Goal: Task Accomplishment & Management: Use online tool/utility

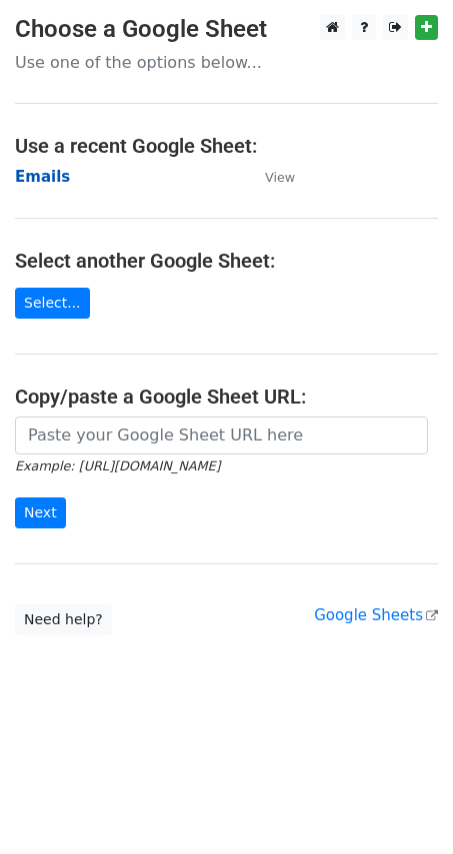
click at [42, 175] on strong "Emails" at bounding box center [42, 177] width 55 height 18
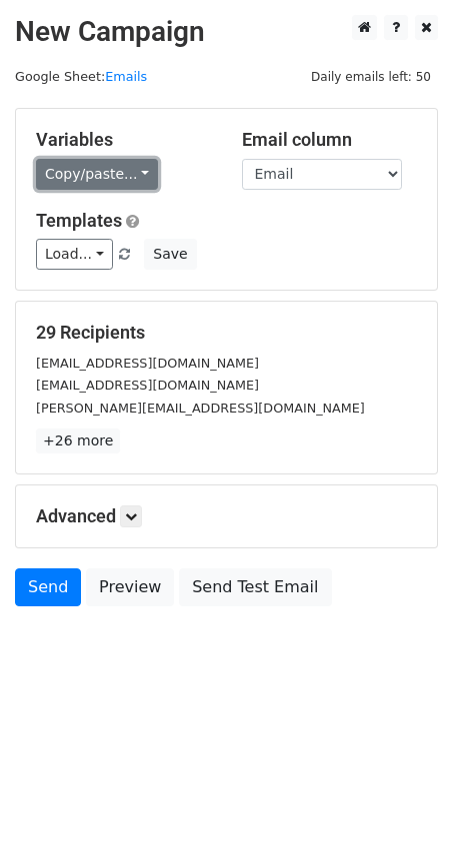
click at [99, 180] on link "Copy/paste..." at bounding box center [97, 174] width 122 height 31
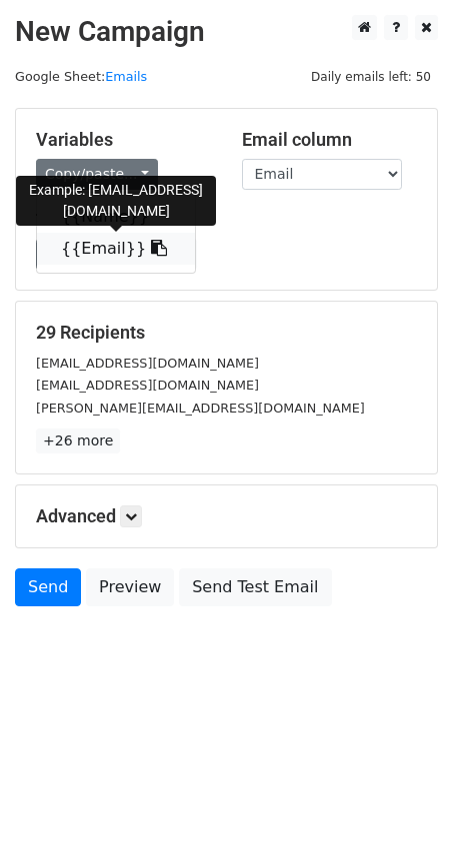
click at [94, 233] on link "{{Email}}" at bounding box center [116, 249] width 158 height 32
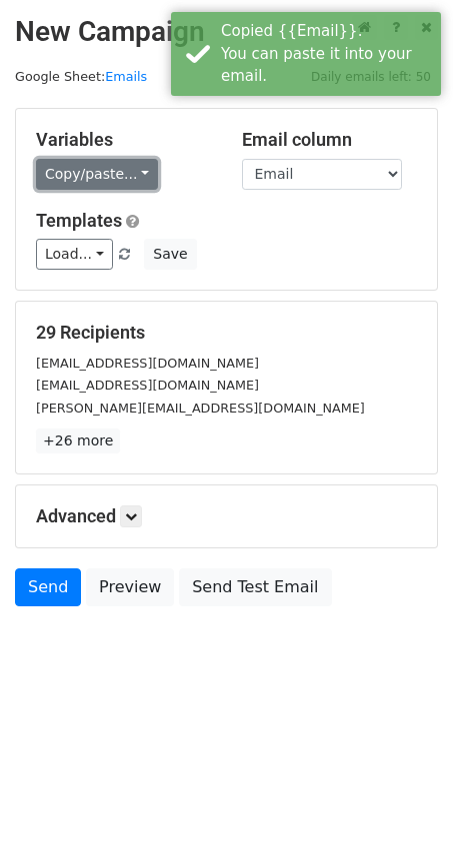
click at [93, 181] on link "Copy/paste..." at bounding box center [97, 174] width 122 height 31
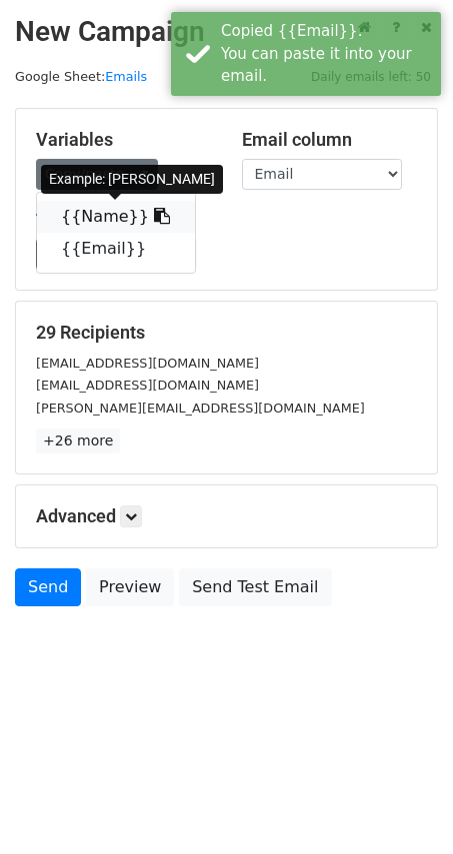
click at [76, 216] on link "{{Name}}" at bounding box center [116, 217] width 158 height 32
